Goal: Transaction & Acquisition: Purchase product/service

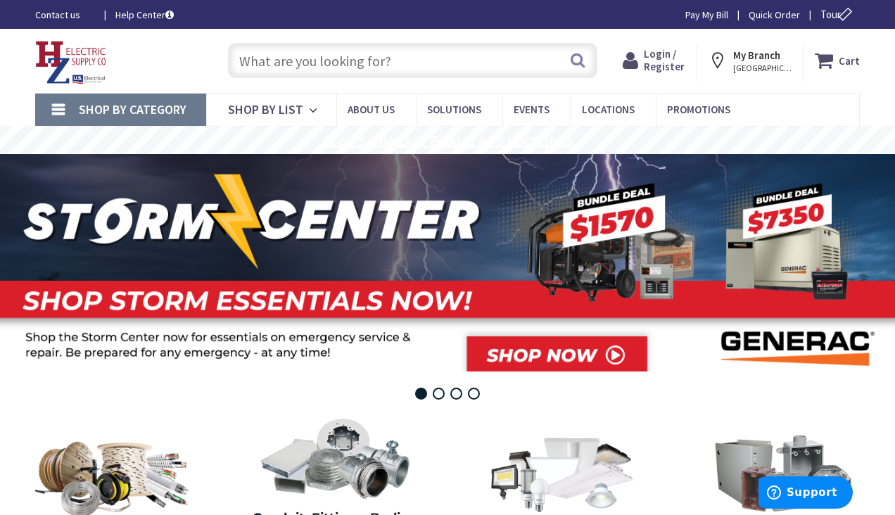
click at [472, 55] on input "text" at bounding box center [413, 60] width 370 height 35
paste input "BUR YA1C"
type input "BUR YA1C"
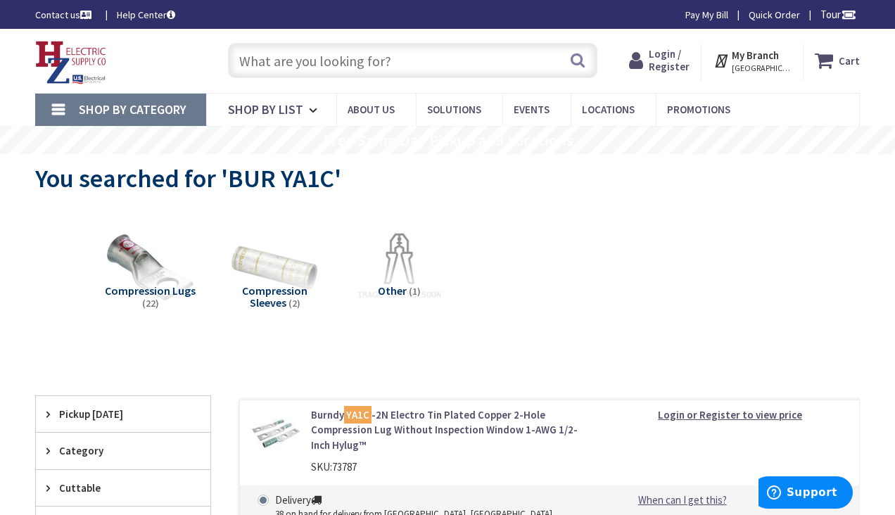
click at [389, 51] on input "text" at bounding box center [413, 60] width 370 height 35
paste input "BUR YA1C 1"
type input "BUR YA1C 1"
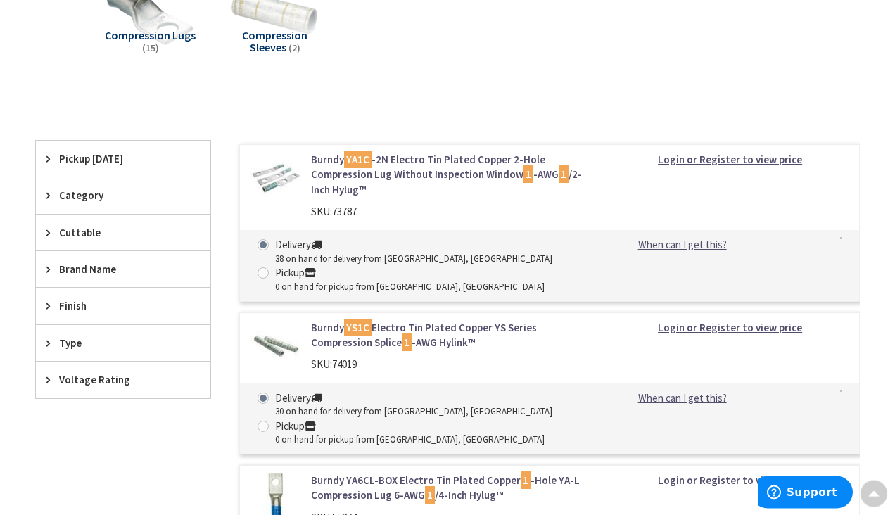
scroll to position [250, 0]
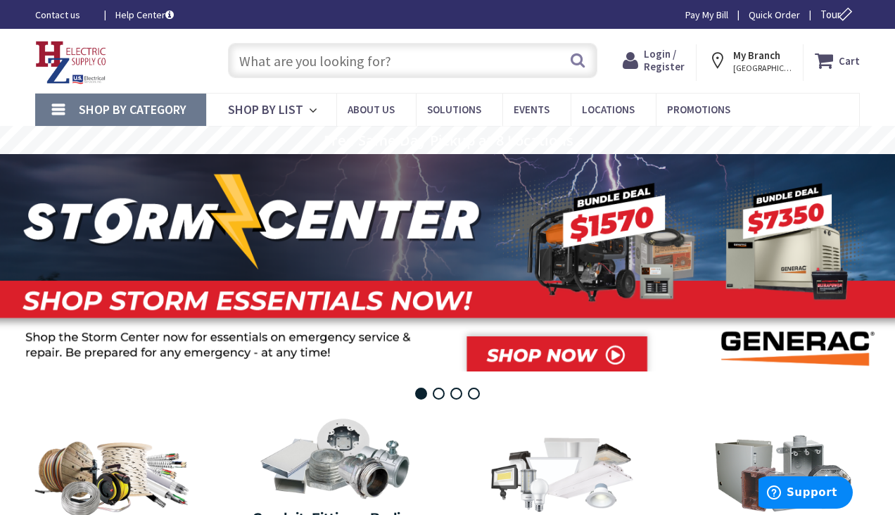
click at [304, 59] on input "text" at bounding box center [413, 60] width 370 height 35
paste input "CRS LB25MTC"
type input "CRS LB25MTC"
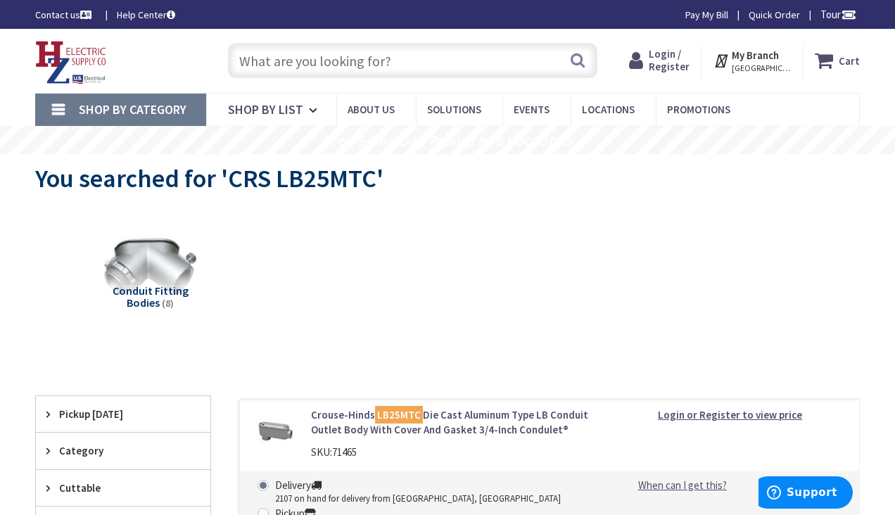
click at [464, 61] on input "text" at bounding box center [413, 60] width 370 height 35
paste input "TAYMAC MM420C"
type input "TAYMAC MM420C"
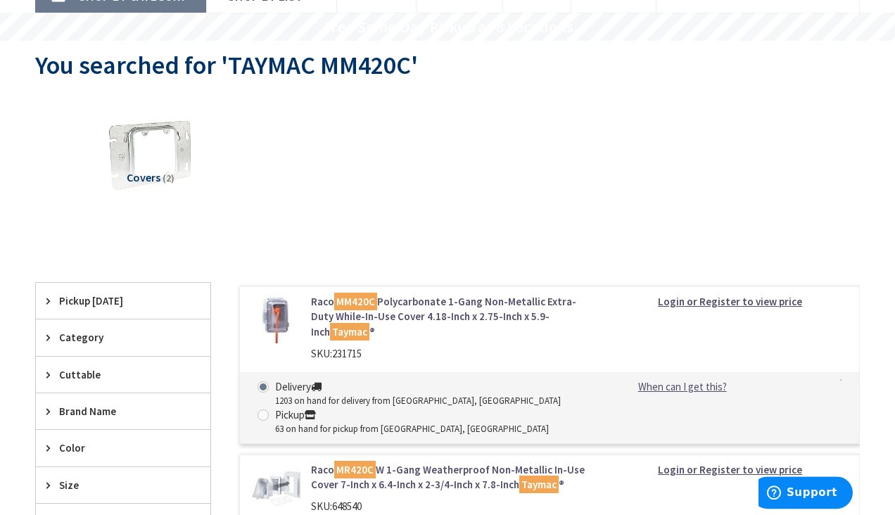
scroll to position [144, 0]
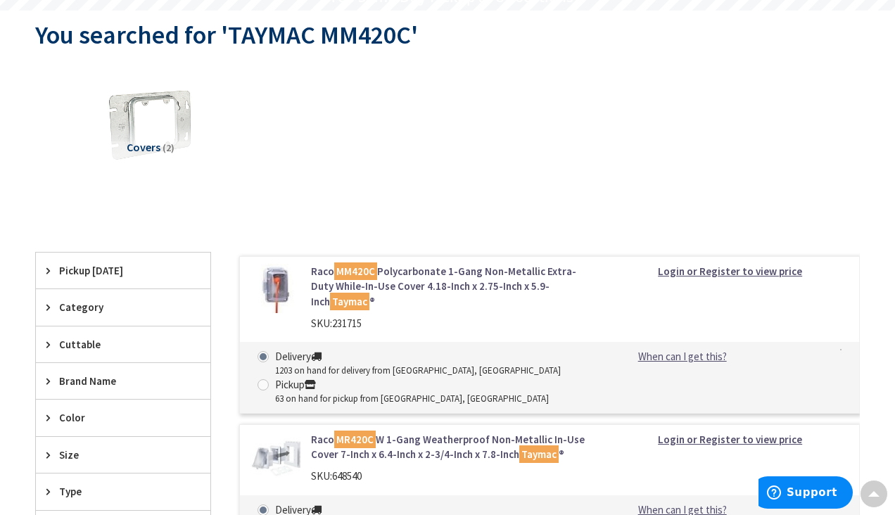
click at [515, 289] on link "Raco MM420C Polycarbonate 1-Gang Non-Metallic Extra-Duty While-In-Use Cover 4.1…" at bounding box center [451, 286] width 280 height 45
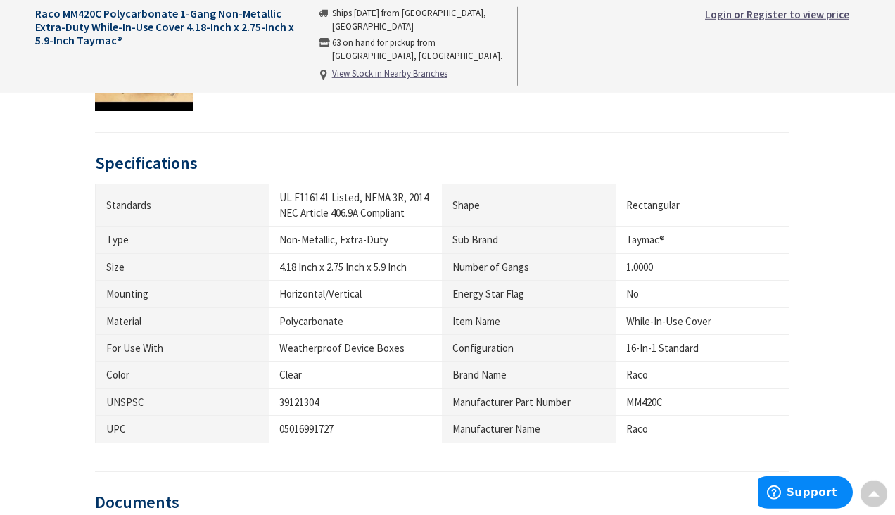
scroll to position [719, 0]
